Goal: Information Seeking & Learning: Learn about a topic

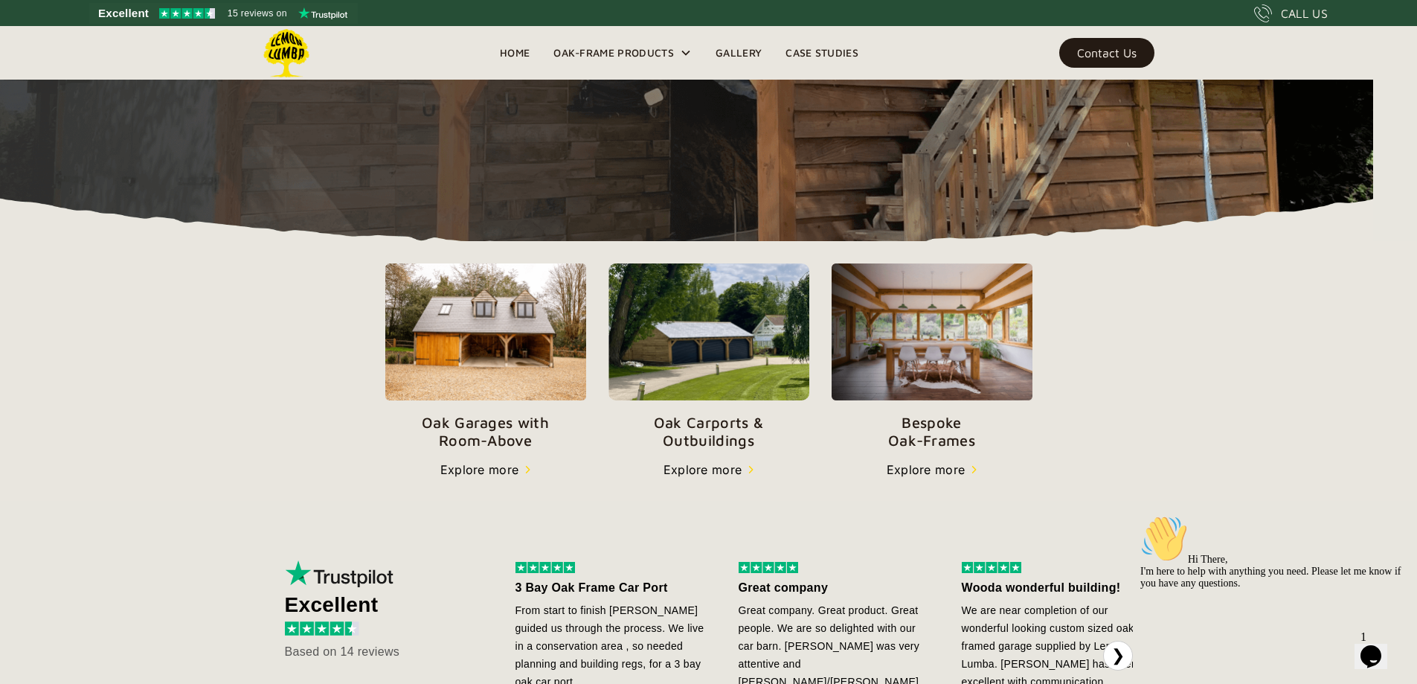
scroll to position [365, 0]
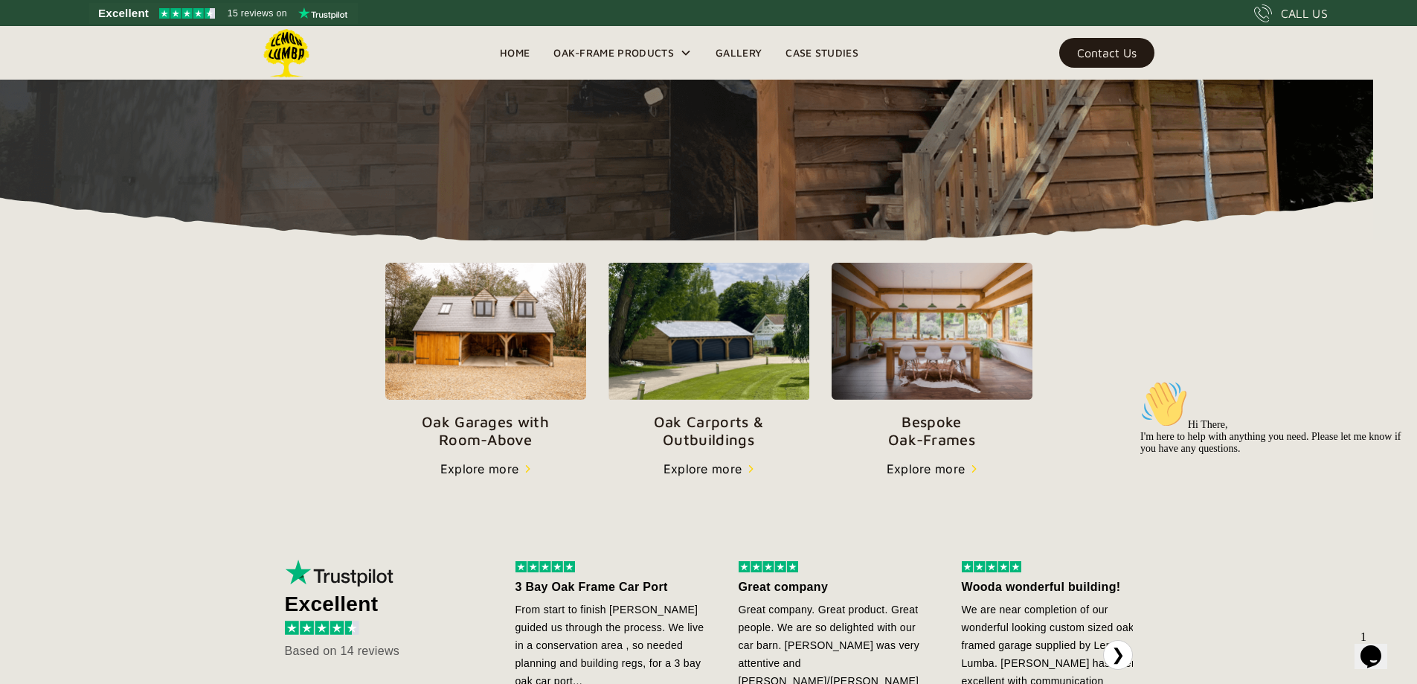
click at [702, 449] on p "Oak Carports & Outbuildings" at bounding box center [709, 431] width 201 height 36
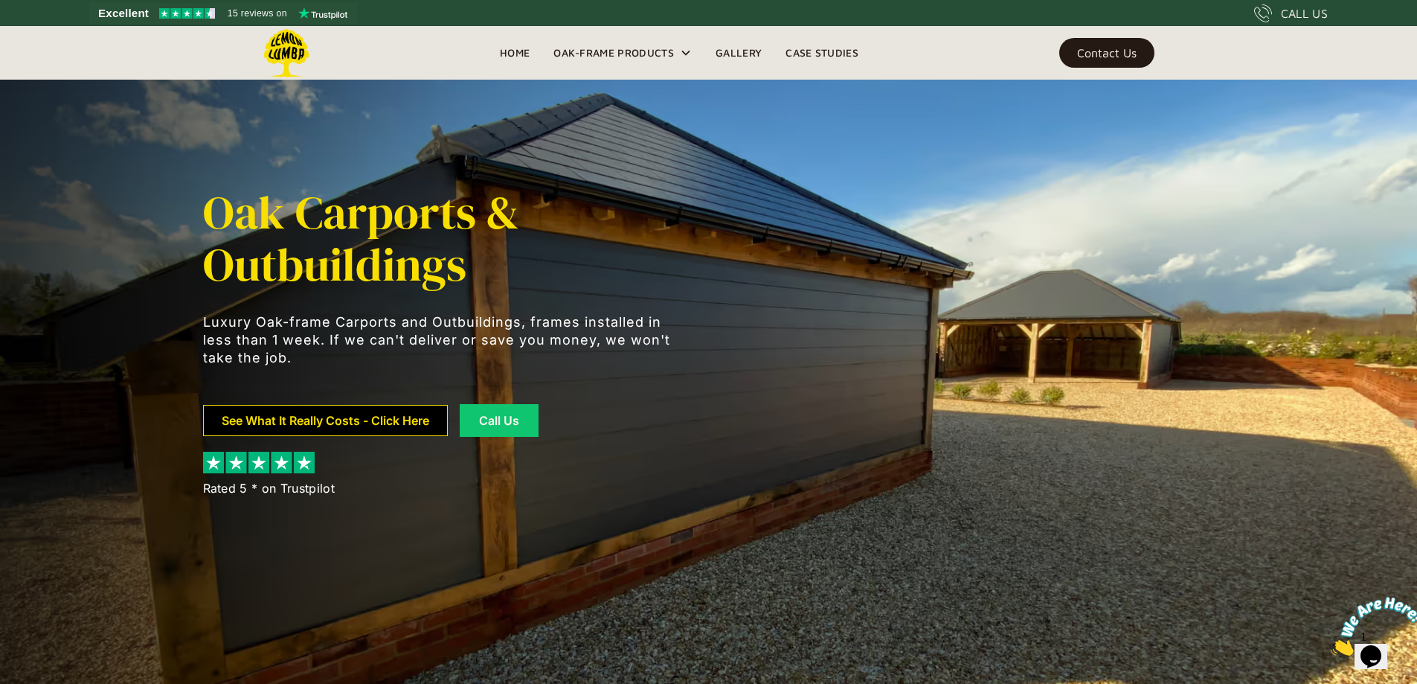
click at [301, 417] on link "See What It Really Costs - Click Here" at bounding box center [325, 420] width 245 height 31
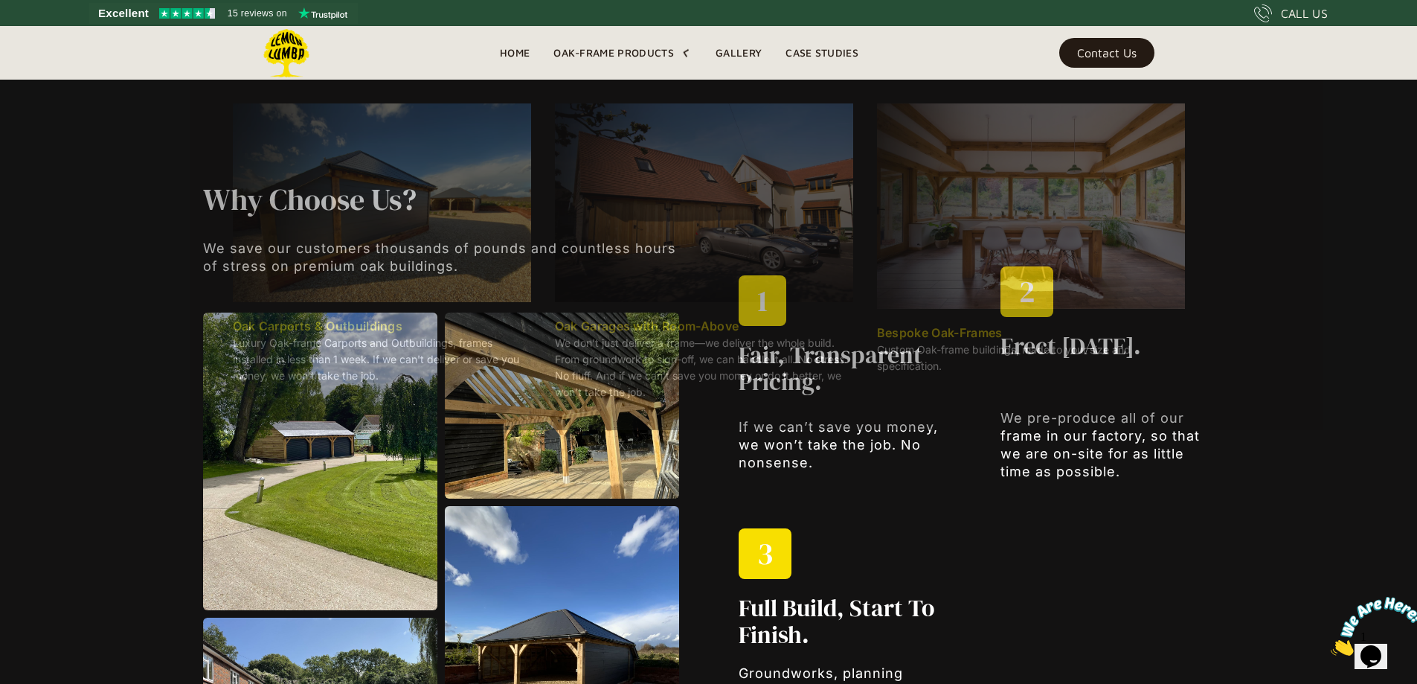
scroll to position [1823, 0]
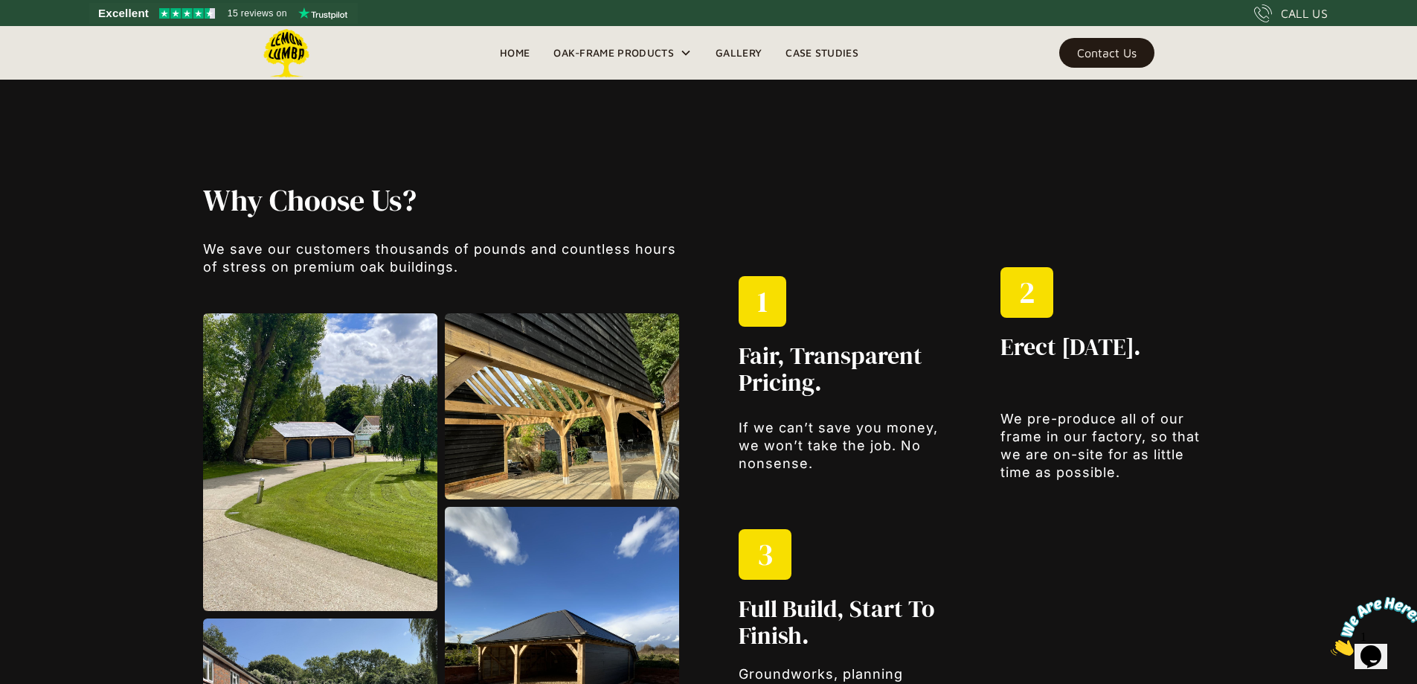
click at [746, 54] on link "Gallery" at bounding box center [739, 53] width 70 height 22
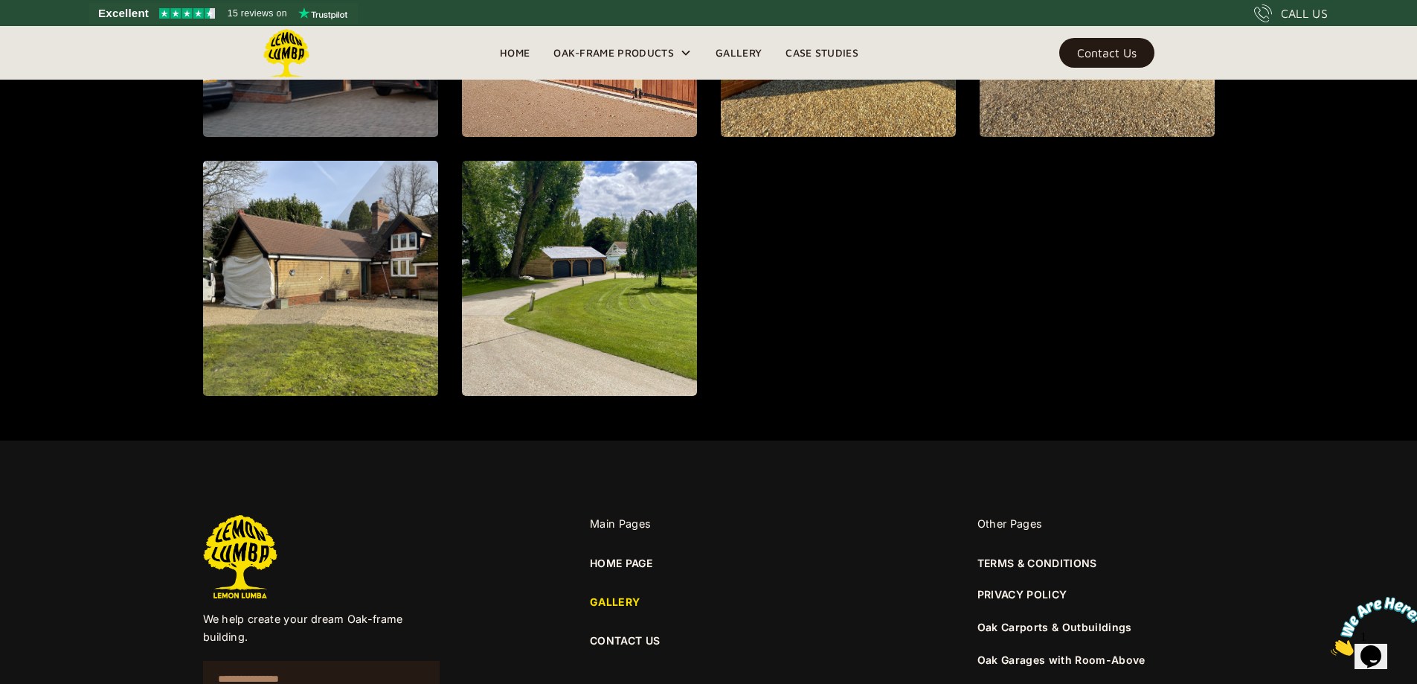
scroll to position [1927, 0]
